Goal: Task Accomplishment & Management: Use online tool/utility

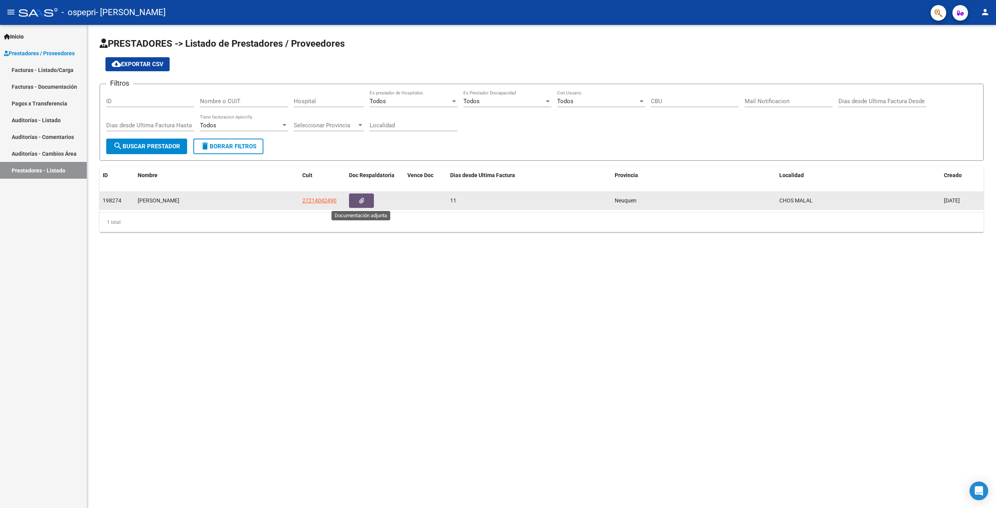
click at [356, 200] on button "button" at bounding box center [361, 200] width 25 height 14
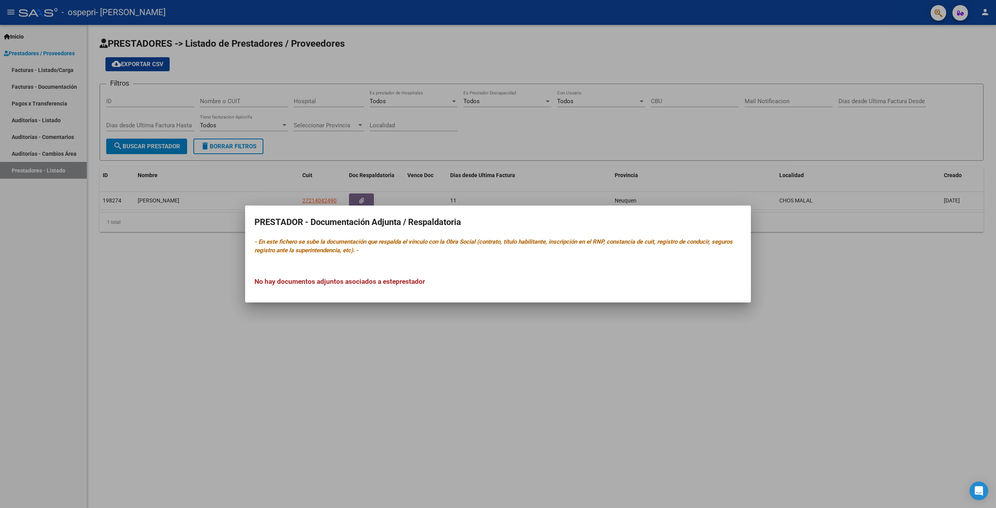
click at [332, 340] on div at bounding box center [498, 254] width 996 height 508
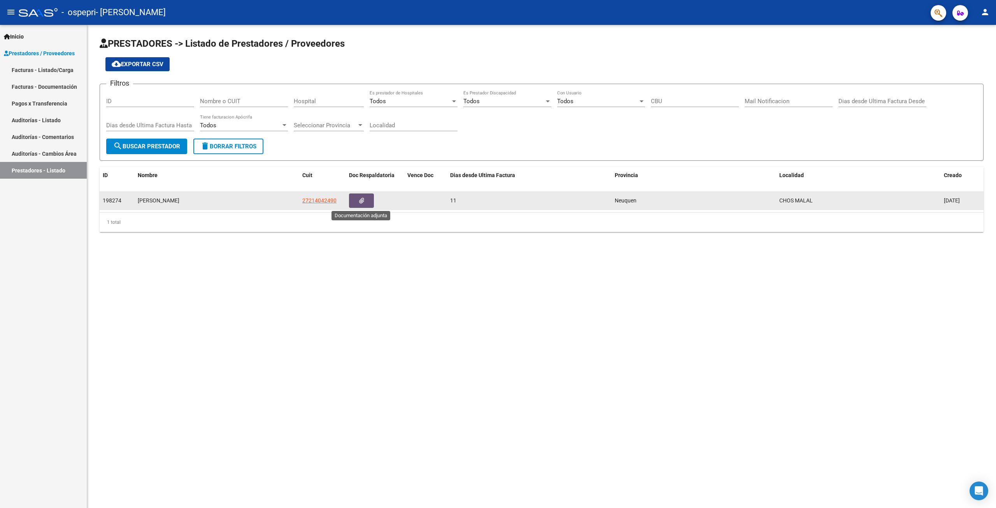
click at [358, 200] on button "button" at bounding box center [361, 200] width 25 height 14
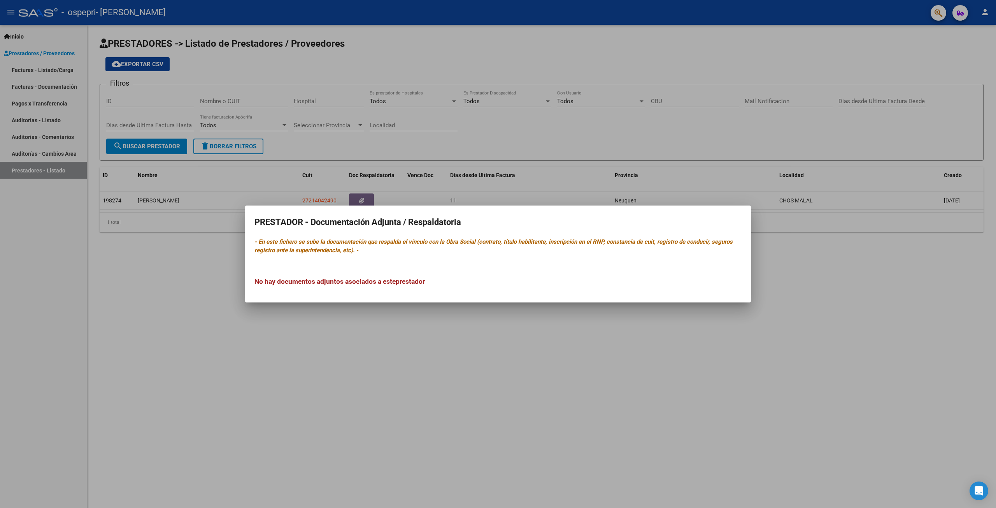
click at [360, 221] on h2 "PRESTADOR - Documentación Adjunta / Respaldatoria" at bounding box center [498, 222] width 487 height 15
click at [410, 180] on div at bounding box center [498, 254] width 996 height 508
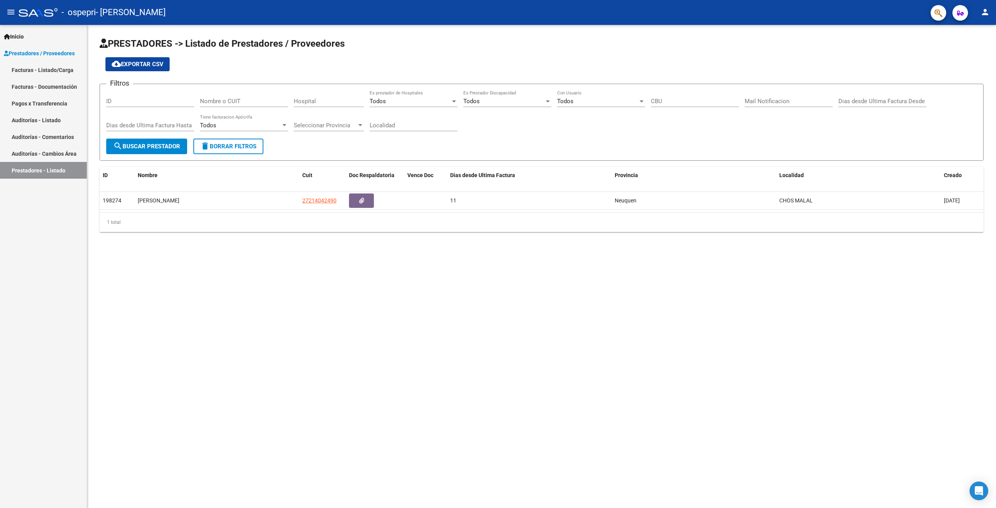
click at [349, 193] on button "button" at bounding box center [361, 200] width 25 height 14
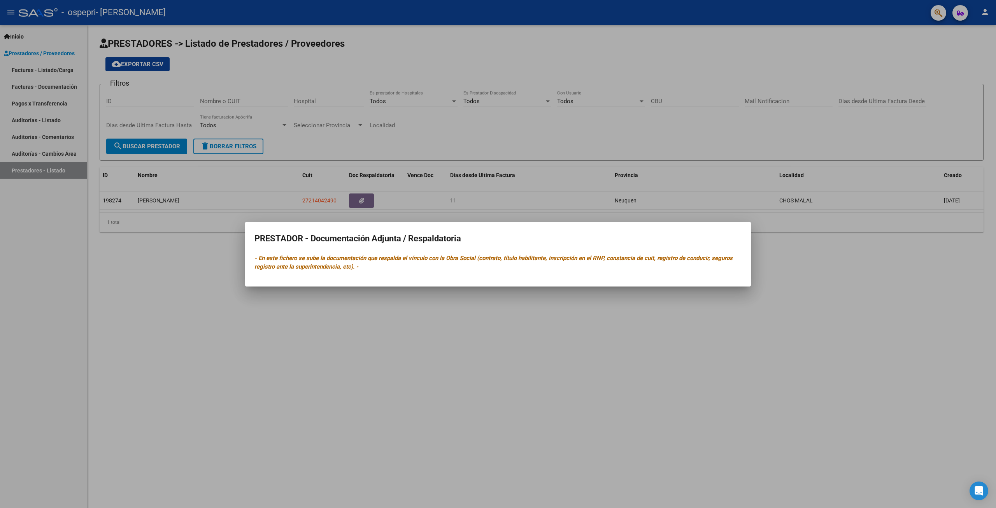
click at [349, 193] on button "button" at bounding box center [361, 200] width 25 height 14
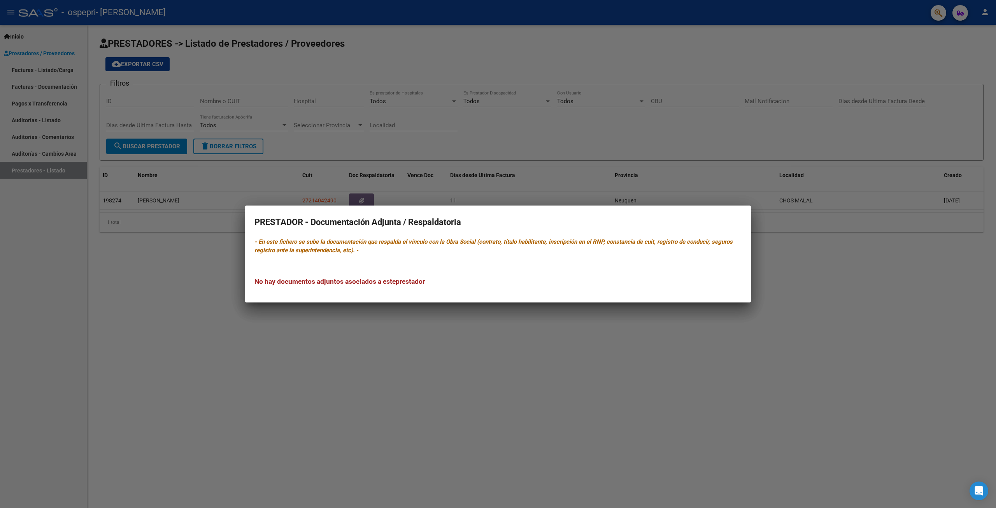
click at [58, 72] on div at bounding box center [498, 254] width 996 height 508
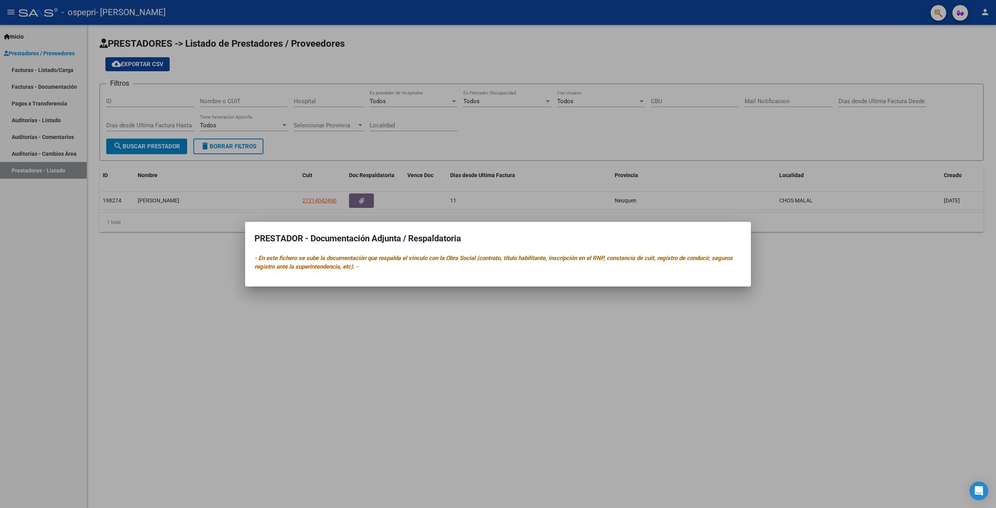
click at [44, 53] on div at bounding box center [498, 254] width 996 height 508
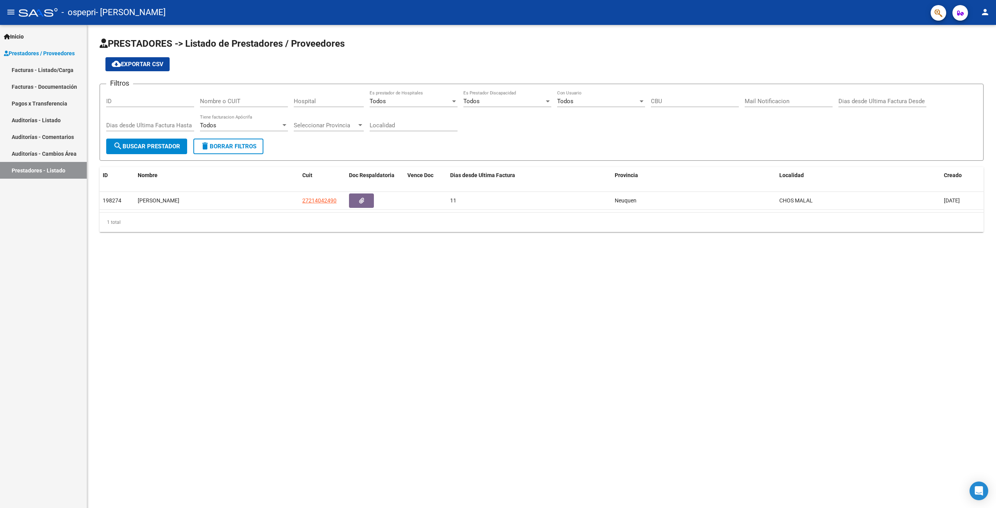
click at [52, 74] on link "Facturas - Listado/Carga" at bounding box center [43, 69] width 87 height 17
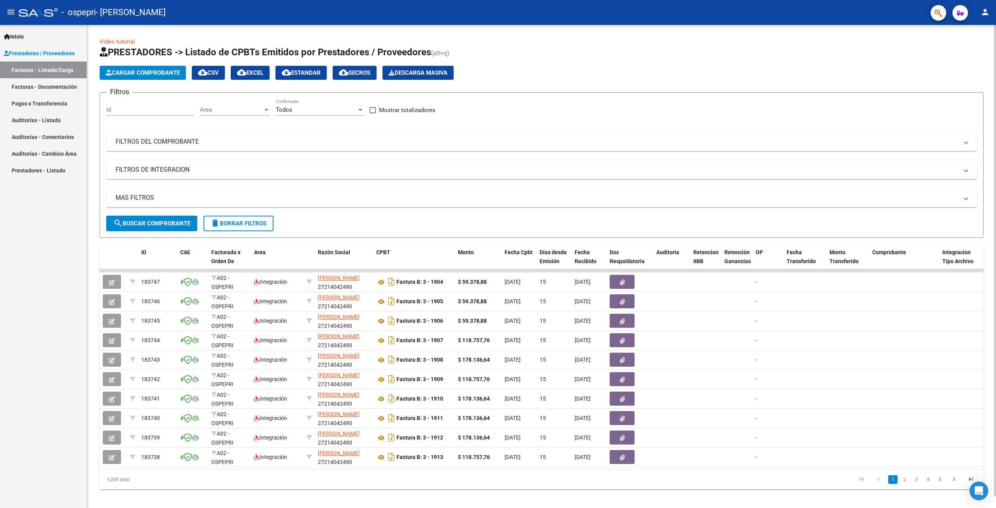
click at [161, 74] on span "Cargar Comprobante" at bounding box center [143, 72] width 74 height 7
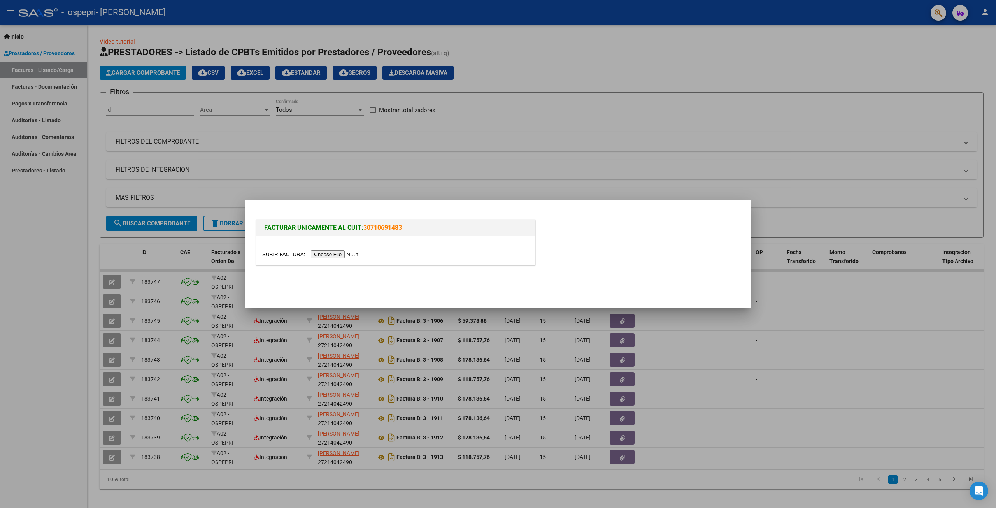
click at [559, 118] on div at bounding box center [498, 254] width 996 height 508
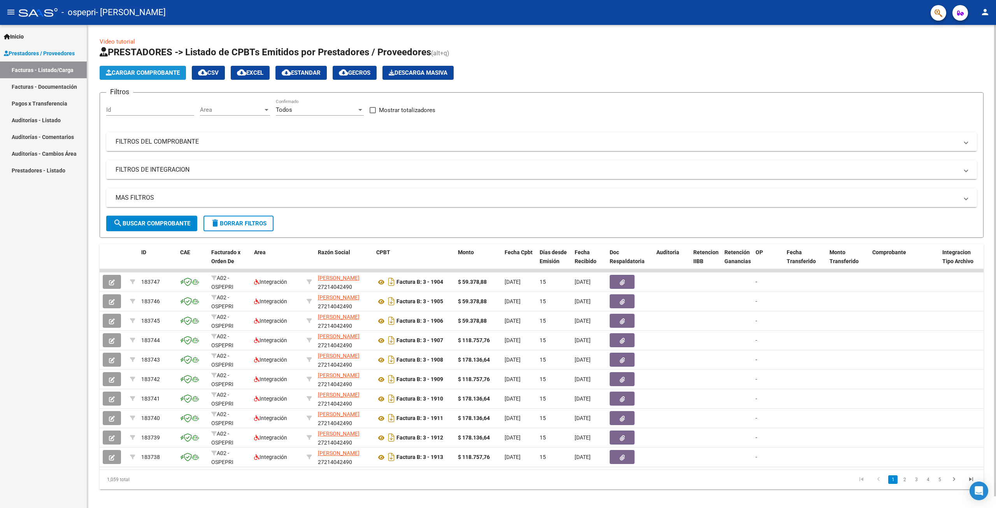
click at [157, 75] on span "Cargar Comprobante" at bounding box center [143, 72] width 74 height 7
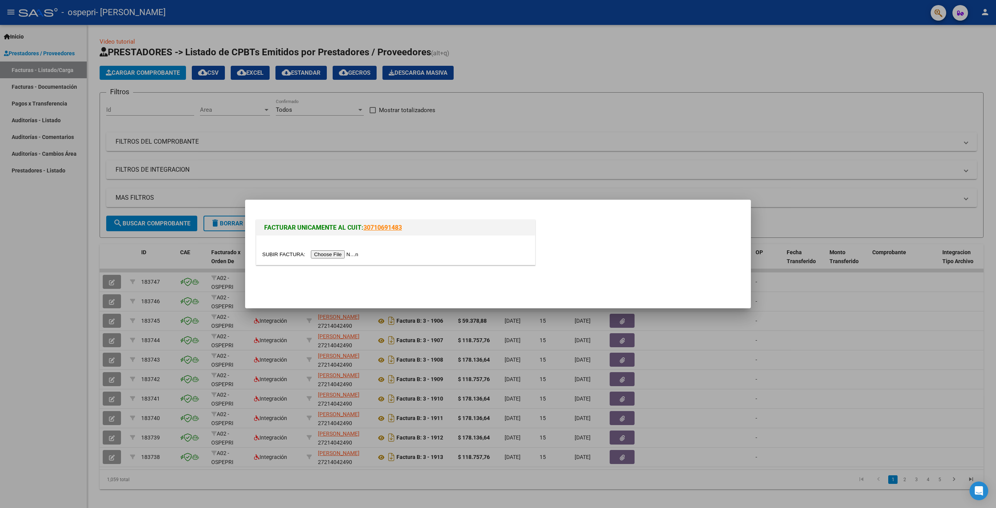
click at [327, 256] on input "file" at bounding box center [311, 254] width 98 height 8
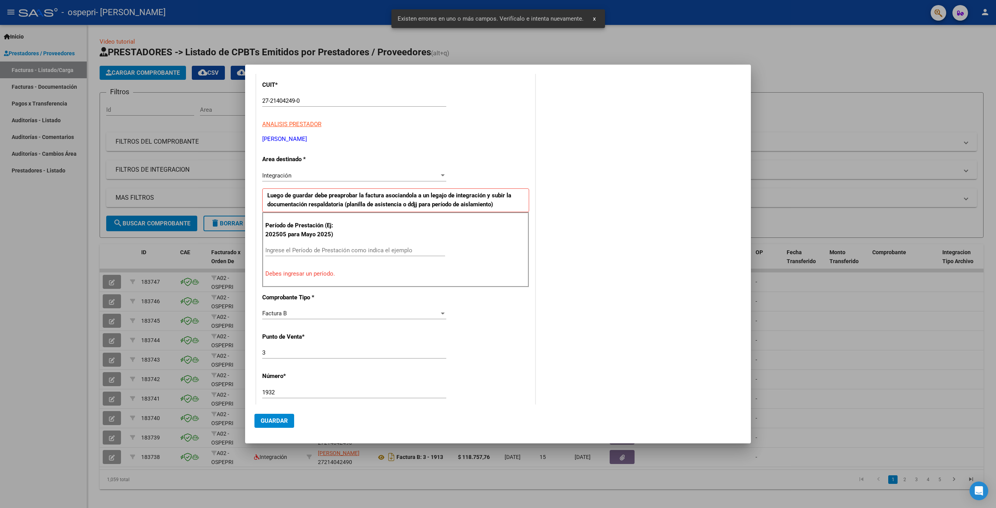
scroll to position [106, 0]
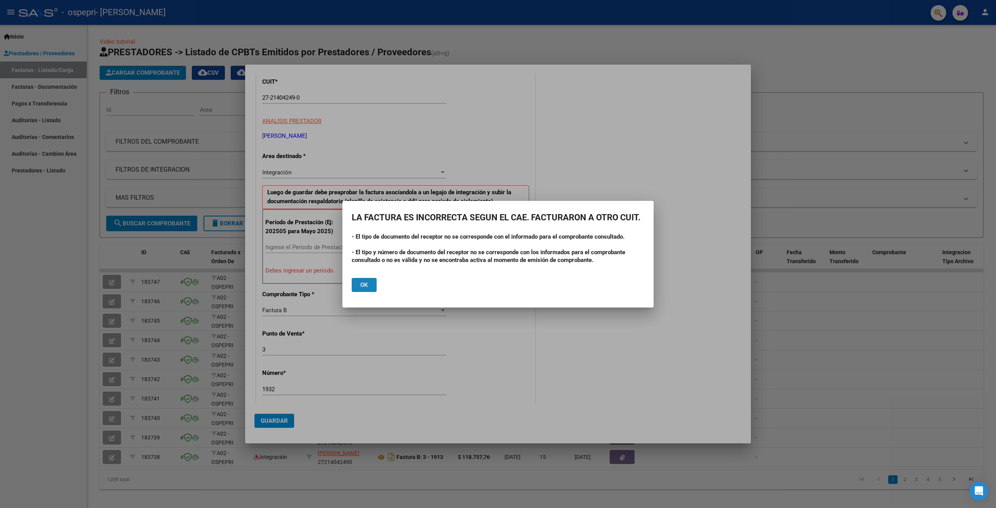
click at [368, 284] on button "Ok" at bounding box center [364, 285] width 25 height 14
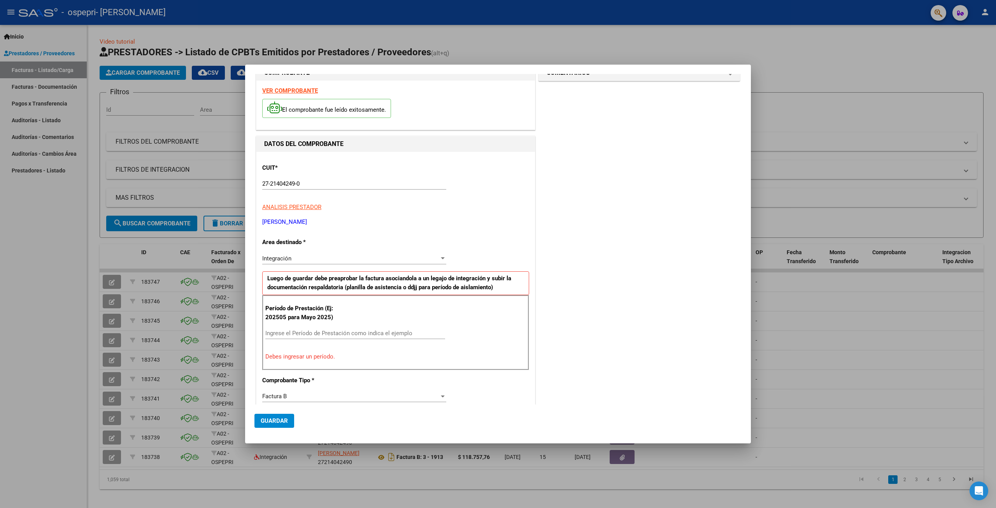
scroll to position [0, 0]
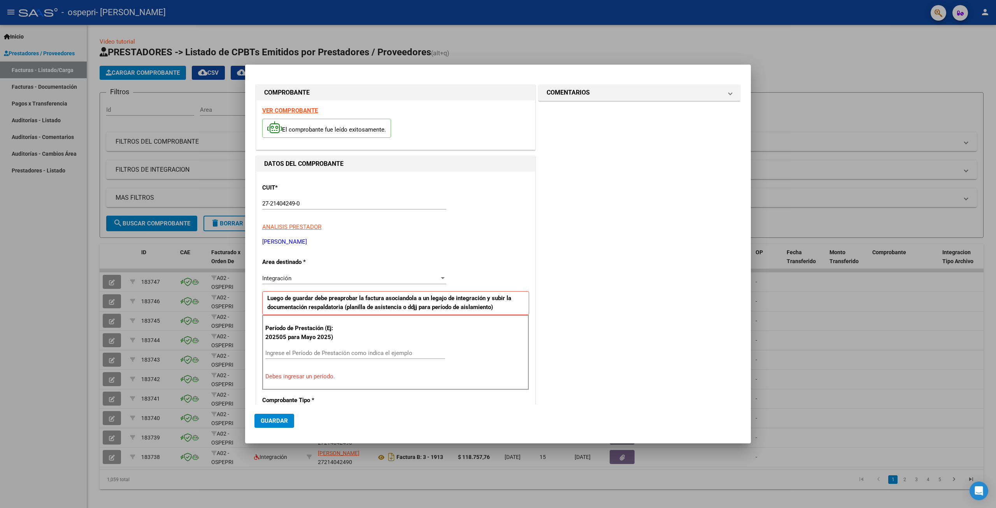
click at [295, 110] on strong "VER COMPROBANTE" at bounding box center [290, 110] width 56 height 7
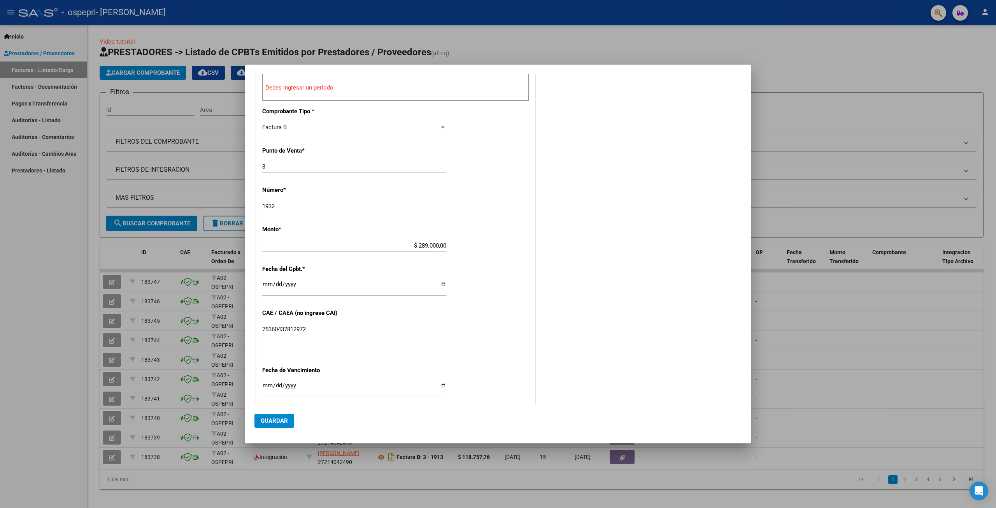
scroll to position [375, 0]
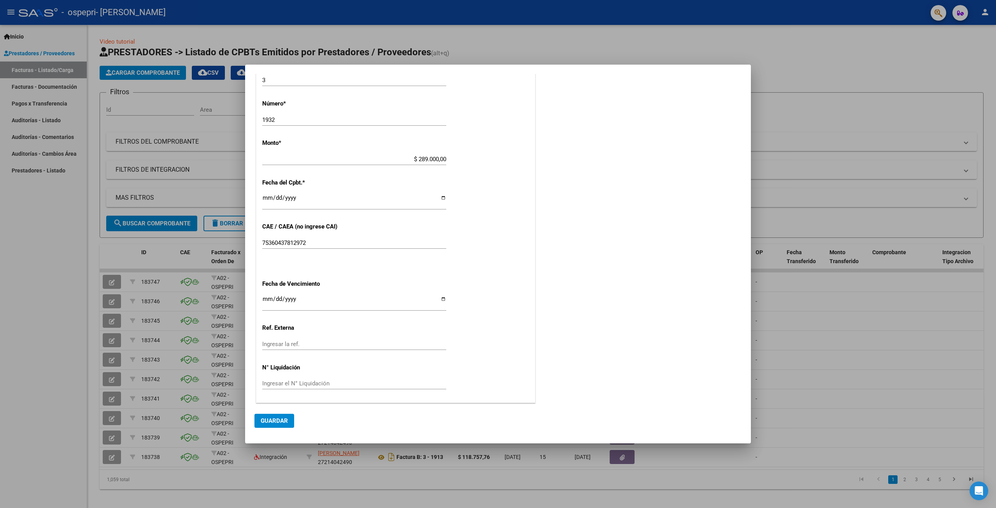
click at [745, 84] on mat-dialog-content "COMPROBANTE VER COMPROBANTE El comprobante fue leído exitosamente. DATOS DEL CO…" at bounding box center [498, 239] width 506 height 330
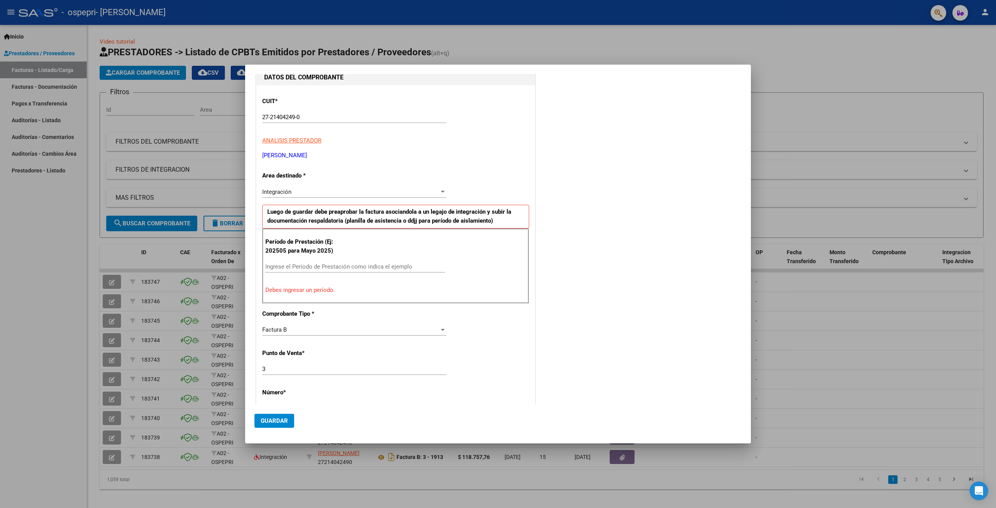
scroll to position [0, 0]
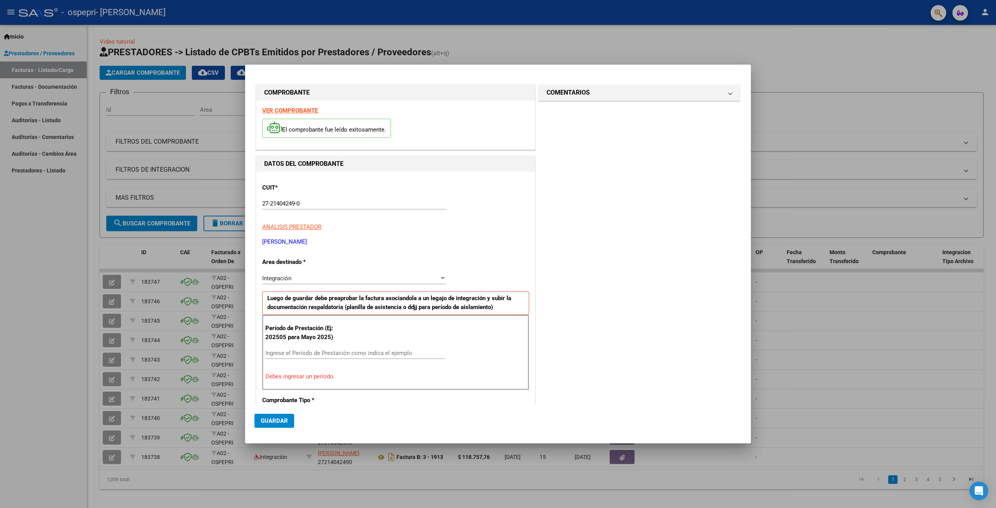
click at [27, 230] on div at bounding box center [498, 254] width 996 height 508
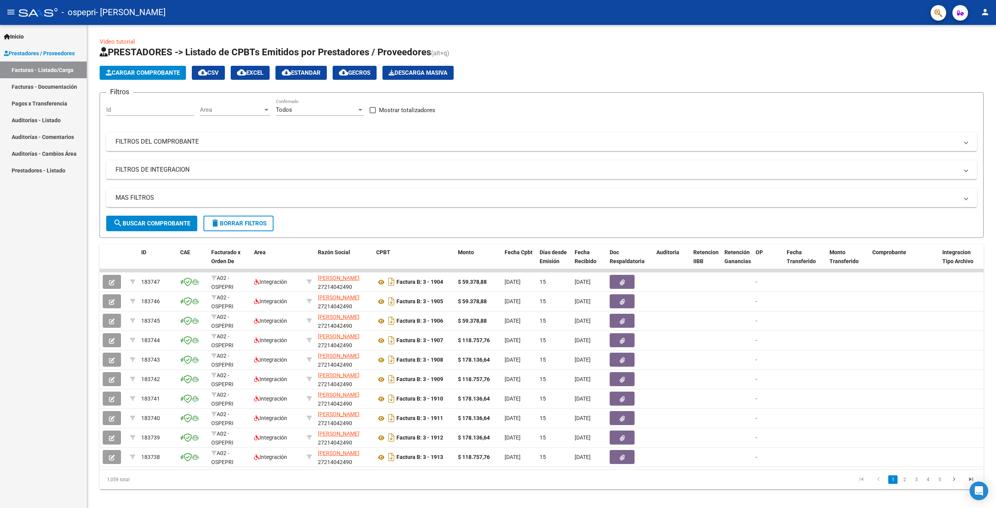
click at [12, 11] on mat-icon "menu" at bounding box center [10, 11] width 9 height 9
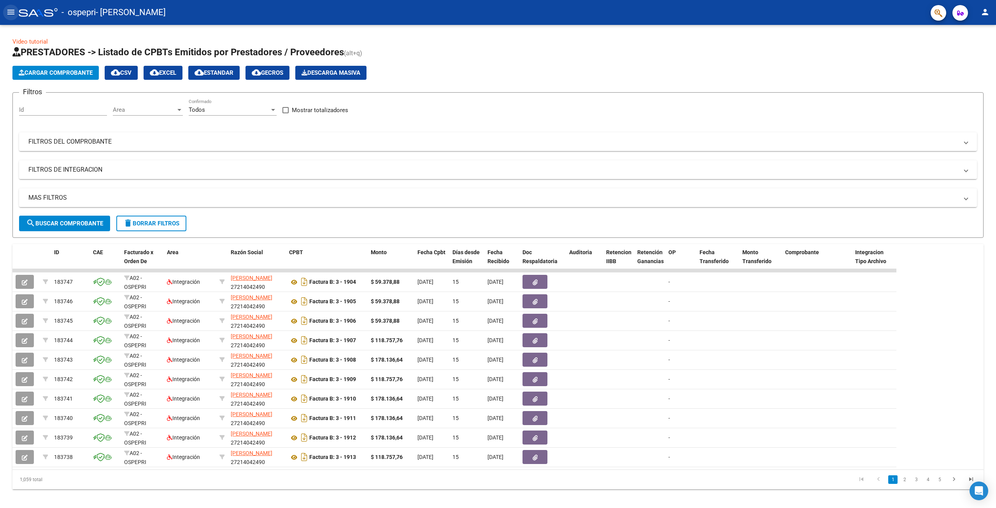
click at [12, 11] on mat-icon "menu" at bounding box center [10, 11] width 9 height 9
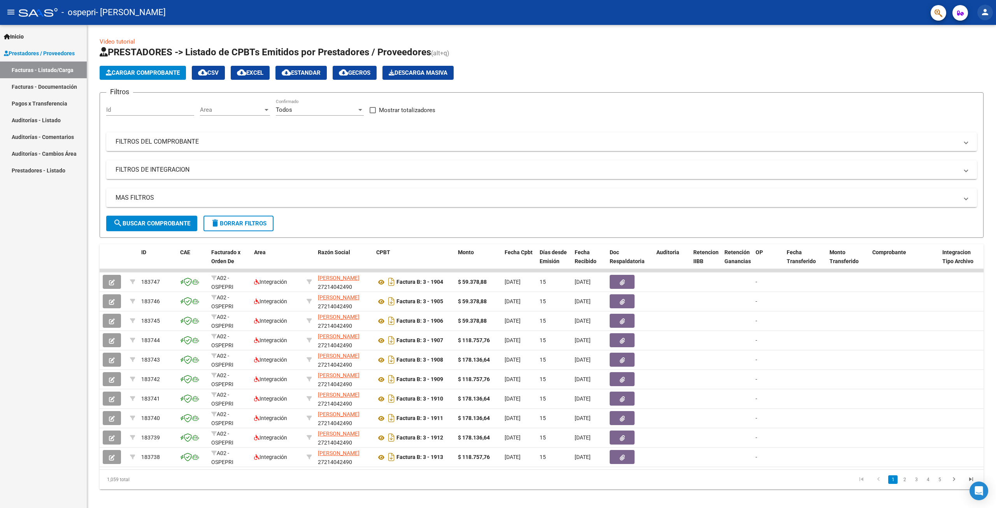
click at [983, 11] on mat-icon "person" at bounding box center [985, 11] width 9 height 9
click at [968, 54] on button "exit_to_app Salir" at bounding box center [969, 51] width 47 height 19
